Goal: Information Seeking & Learning: Learn about a topic

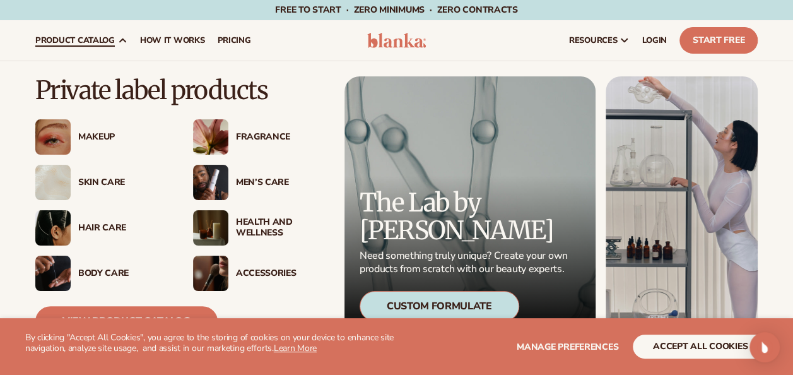
click at [103, 182] on div "Skin Care" at bounding box center [123, 182] width 90 height 11
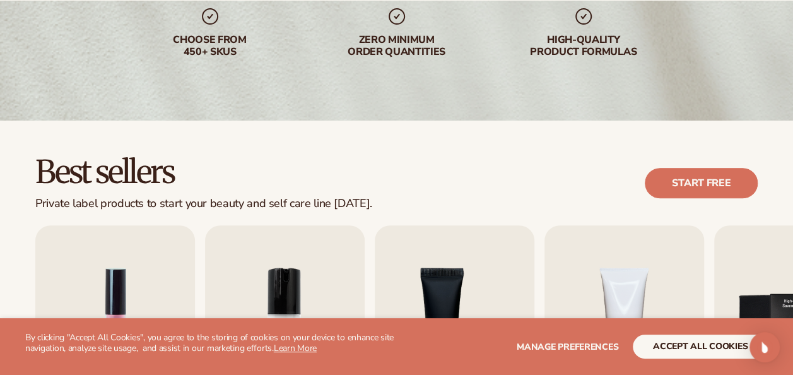
scroll to position [388, 0]
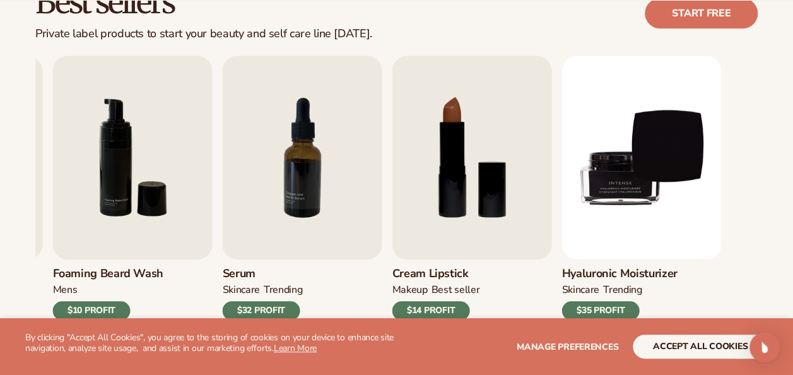
click at [647, 235] on link "Hyaluronic moisturizer SKINCARE TRENDING $35 PROFIT" at bounding box center [641, 187] width 160 height 264
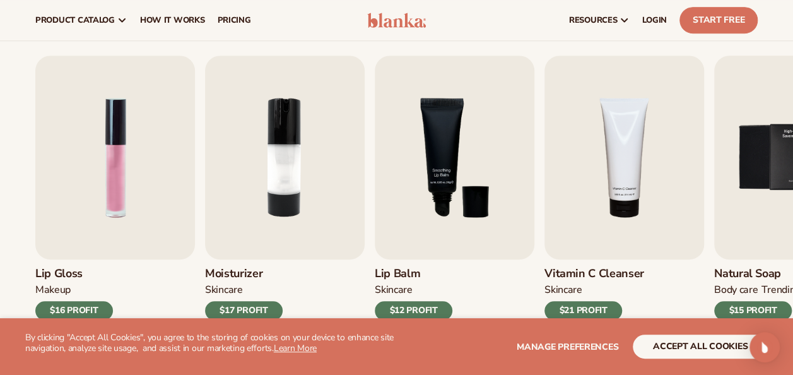
scroll to position [304, 0]
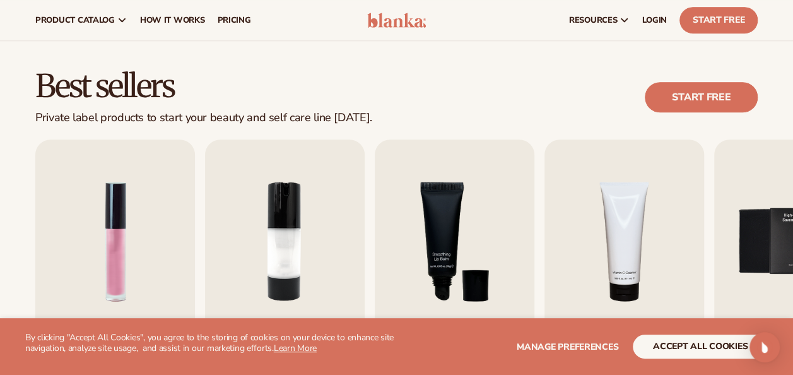
drag, startPoint x: 35, startPoint y: 79, endPoint x: 802, endPoint y: 349, distance: 812.4
drag, startPoint x: 578, startPoint y: 344, endPoint x: 682, endPoint y: 351, distance: 105.0
click at [682, 351] on div "Manage preferences accept all cookies DECLINE" at bounding box center [582, 346] width 371 height 24
click at [682, 351] on button "accept all cookies" at bounding box center [700, 346] width 135 height 24
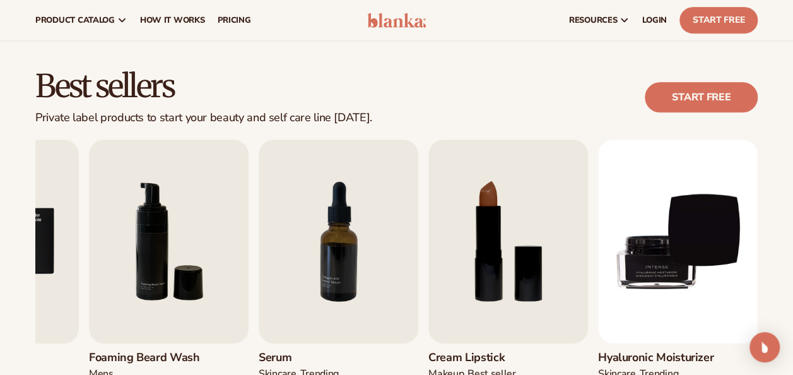
click at [626, 129] on div "Best sellers Private label products to start your beauty and self care line tod…" at bounding box center [396, 261] width 793 height 452
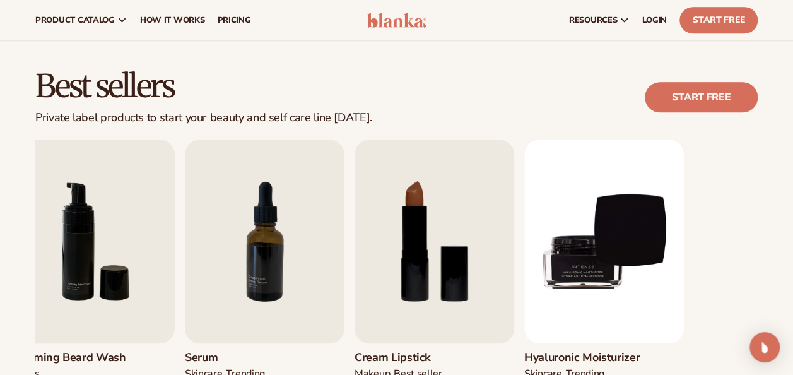
click at [571, 314] on link "Hyaluronic moisturizer SKINCARE TRENDING $35 PROFIT" at bounding box center [604, 271] width 160 height 264
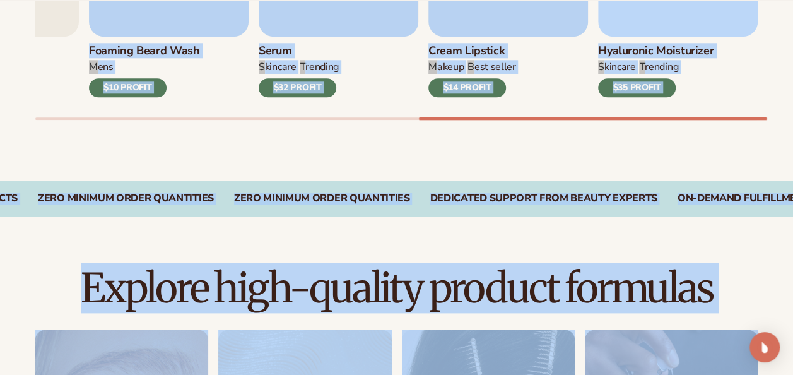
scroll to position [726, 0]
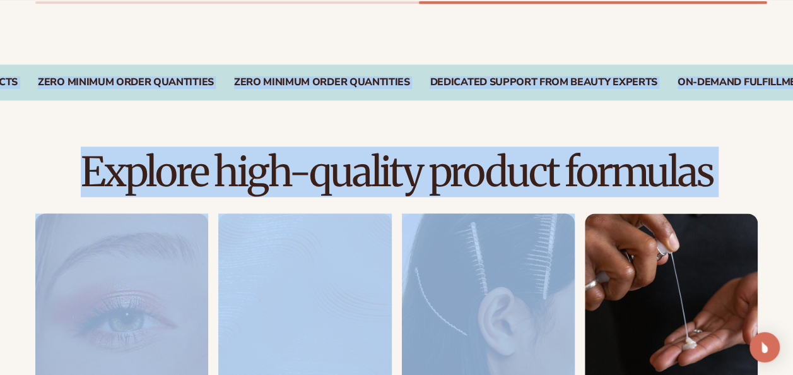
drag, startPoint x: 781, startPoint y: 365, endPoint x: 621, endPoint y: 247, distance: 199.8
click at [621, 247] on main "Our products – your brand You built something beautiful, now let us take care o…" at bounding box center [396, 246] width 793 height 1822
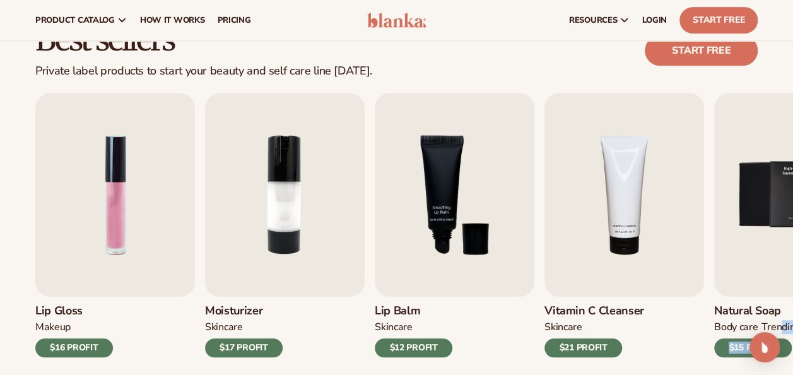
scroll to position [349, 0]
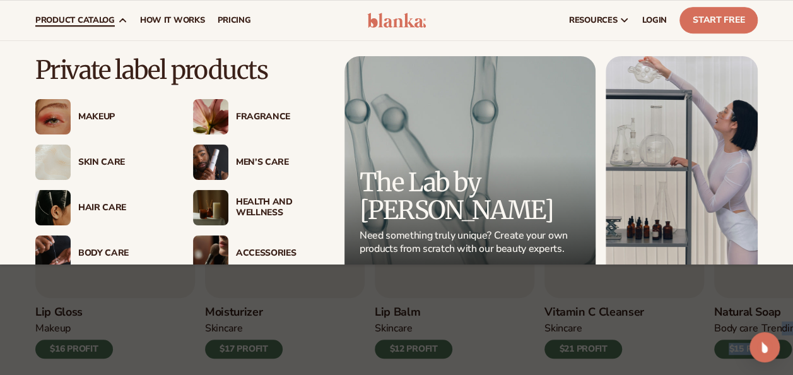
click at [107, 206] on div "Hair Care" at bounding box center [123, 207] width 90 height 11
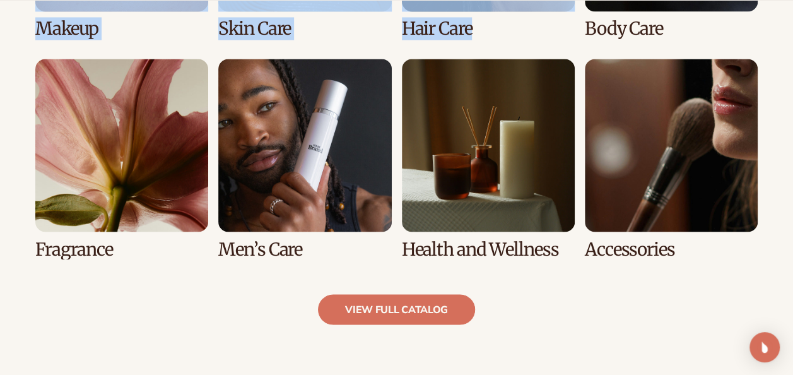
scroll to position [1105, 0]
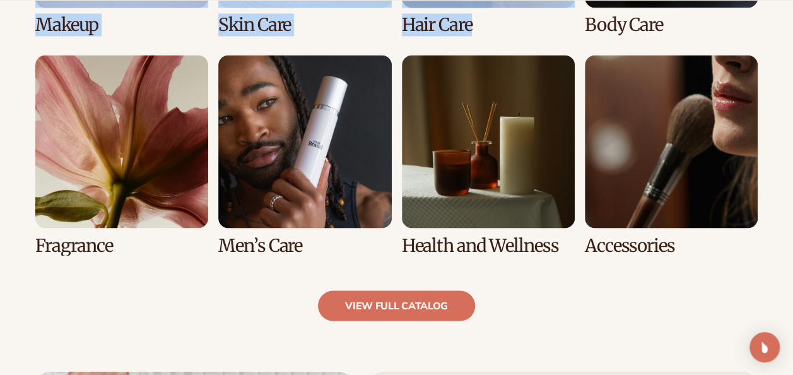
click at [520, 131] on link "7 / 8" at bounding box center [488, 155] width 173 height 200
click at [494, 107] on link "7 / 8" at bounding box center [488, 155] width 173 height 200
click at [484, 120] on link "7 / 8" at bounding box center [488, 155] width 173 height 200
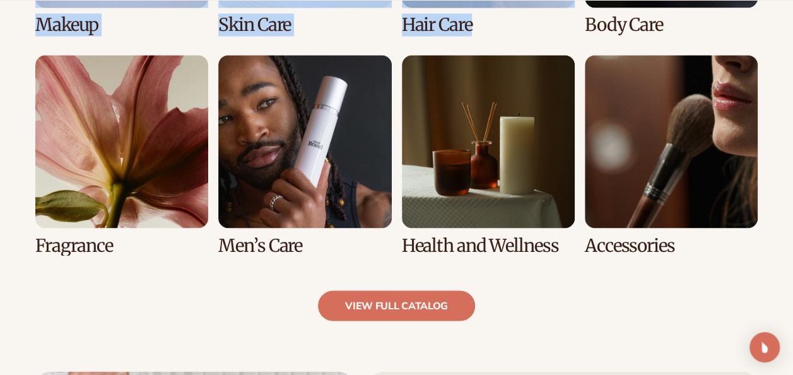
click at [484, 120] on link "7 / 8" at bounding box center [488, 155] width 173 height 200
click at [473, 125] on link "7 / 8" at bounding box center [488, 155] width 173 height 200
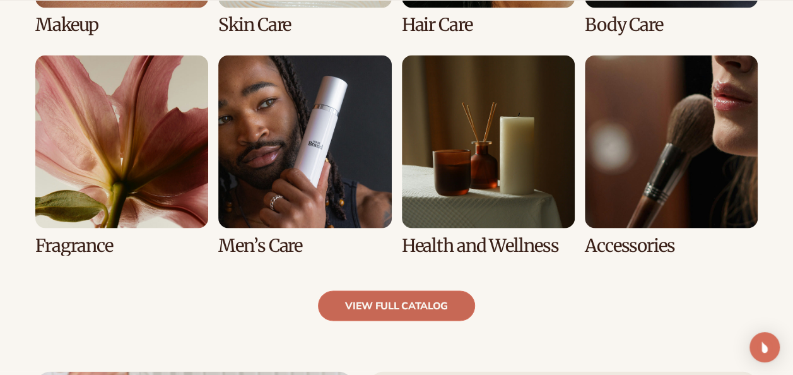
click at [440, 310] on link "view full catalog" at bounding box center [396, 305] width 157 height 30
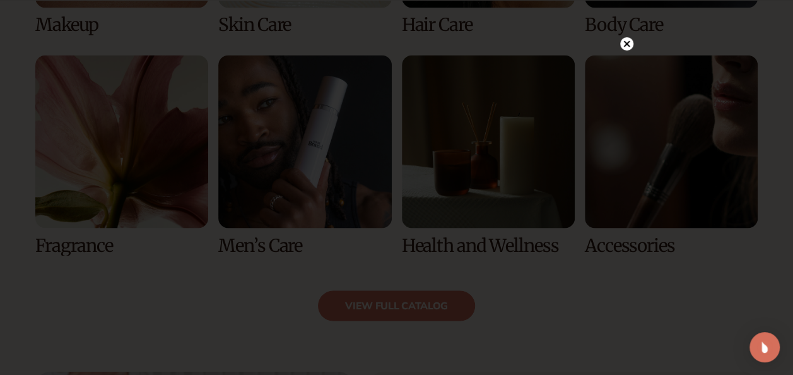
click at [628, 35] on div at bounding box center [626, 43] width 13 height 22
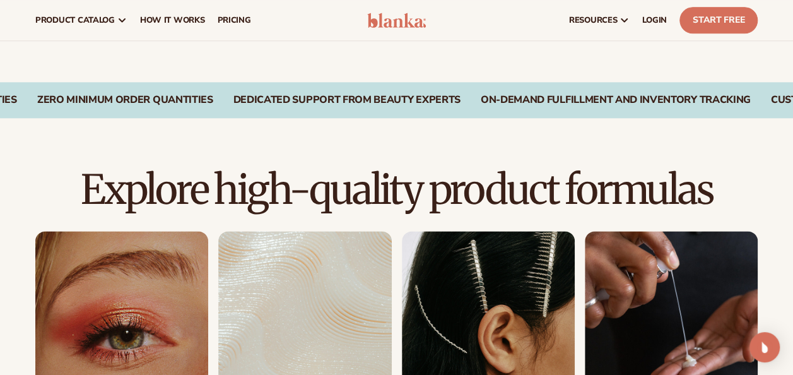
scroll to position [705, 0]
